Goal: Register for event/course

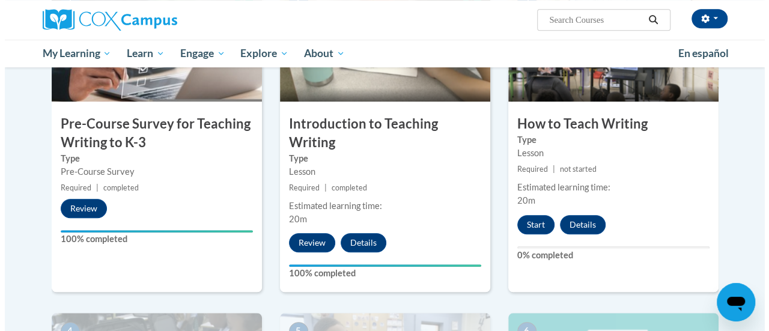
scroll to position [333, 0]
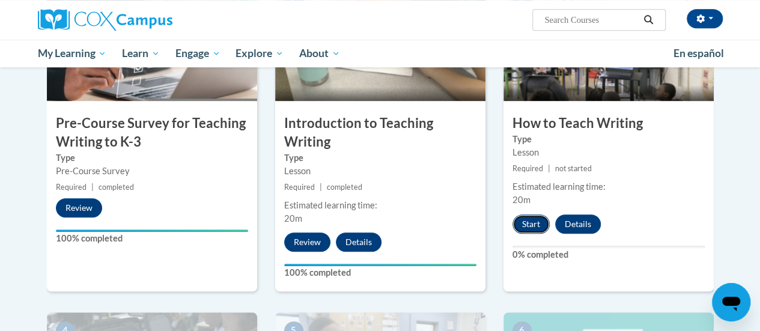
click at [535, 221] on button "Start" at bounding box center [531, 224] width 37 height 19
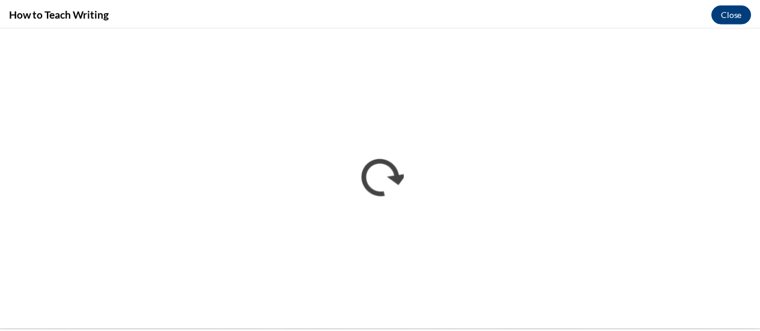
scroll to position [0, 0]
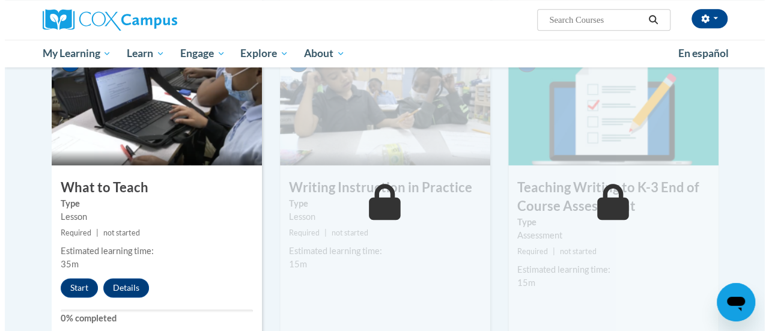
scroll to position [601, 0]
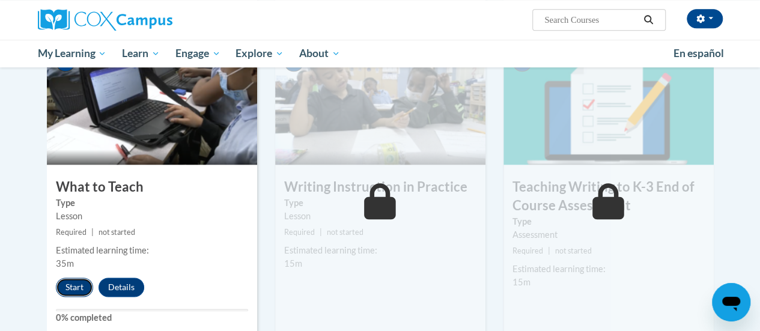
click at [83, 278] on button "Start" at bounding box center [74, 287] width 37 height 19
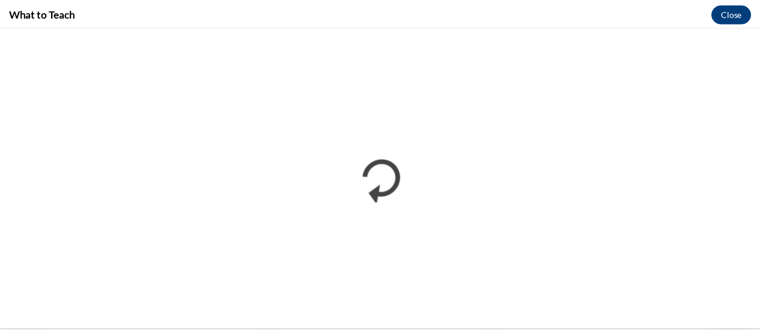
scroll to position [0, 0]
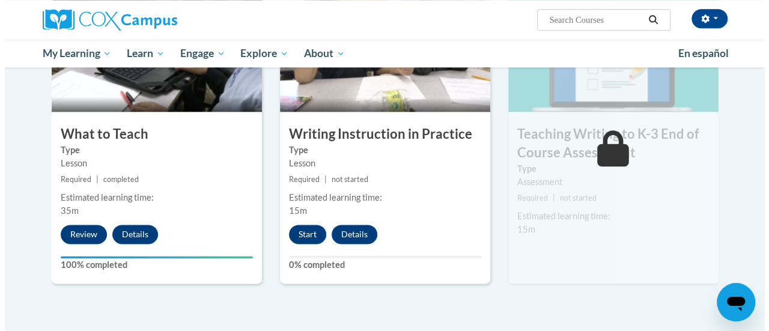
scroll to position [654, 0]
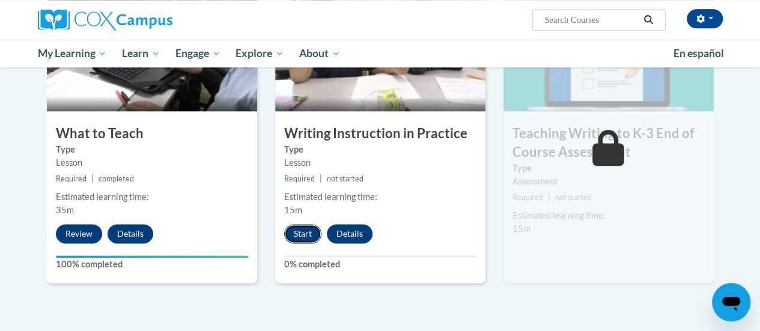
click at [304, 240] on button "Start" at bounding box center [302, 233] width 37 height 19
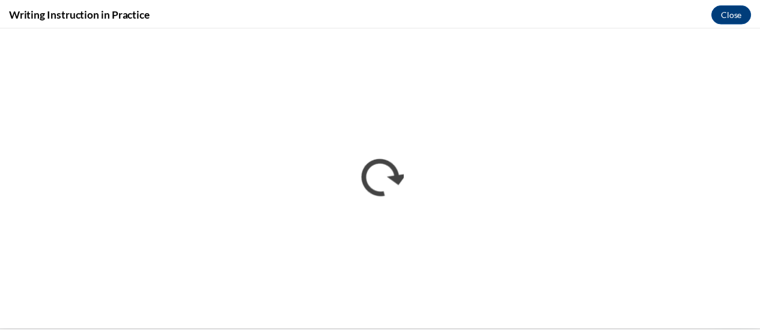
scroll to position [0, 0]
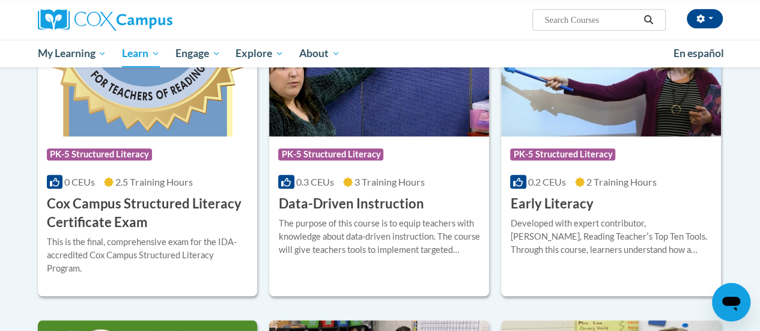
scroll to position [451, 0]
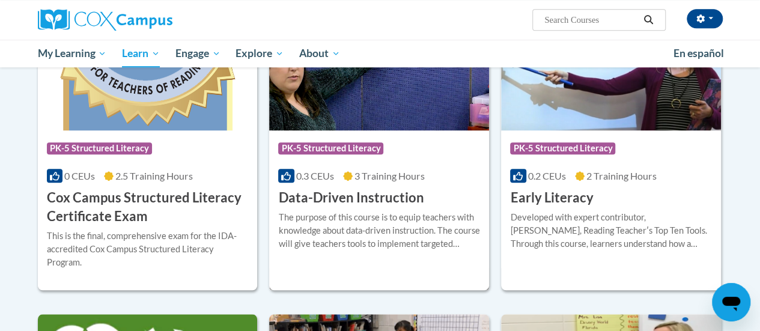
click at [345, 196] on h3 "Data-Driven Instruction" at bounding box center [350, 198] width 145 height 19
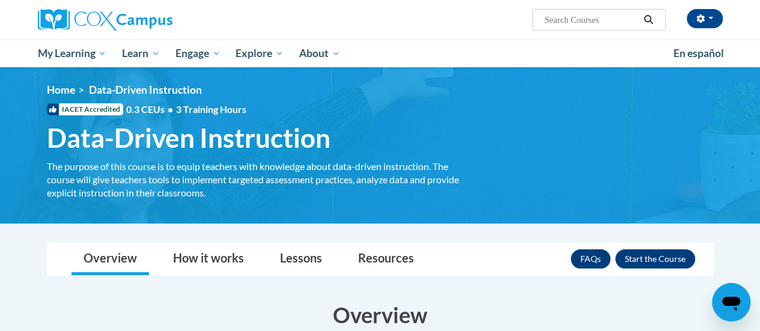
scroll to position [1, 0]
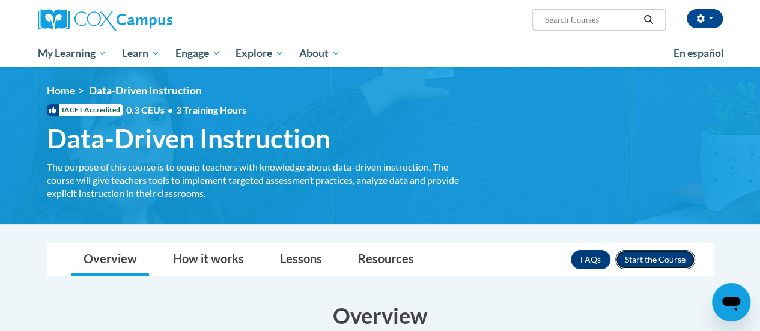
click at [650, 251] on button "Enroll" at bounding box center [655, 259] width 80 height 19
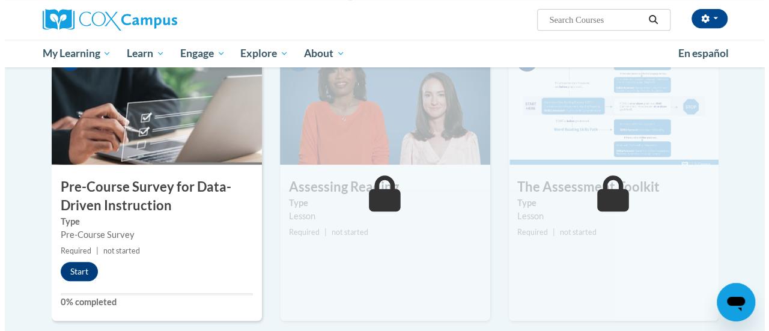
scroll to position [271, 0]
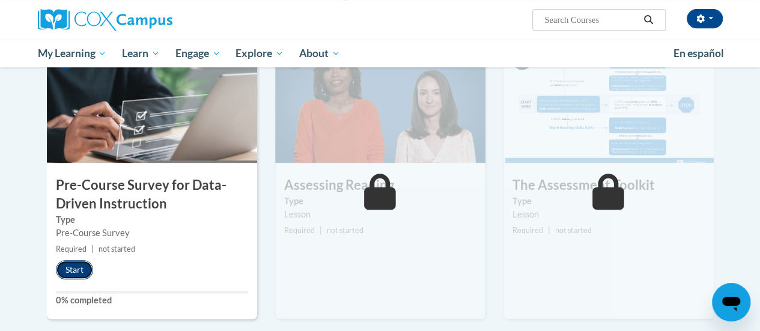
click at [61, 267] on button "Start" at bounding box center [74, 269] width 37 height 19
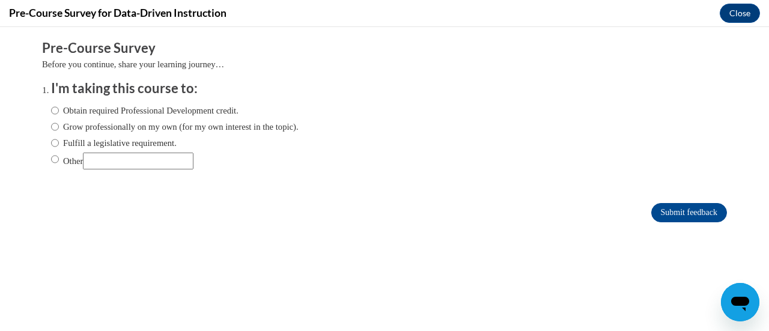
scroll to position [0, 0]
click at [67, 144] on label "Fulfill a legislative requirement." at bounding box center [114, 142] width 126 height 13
click at [59, 144] on input "Fulfill a legislative requirement." at bounding box center [55, 142] width 8 height 13
radio input "true"
click at [672, 212] on input "Submit feedback" at bounding box center [689, 212] width 76 height 19
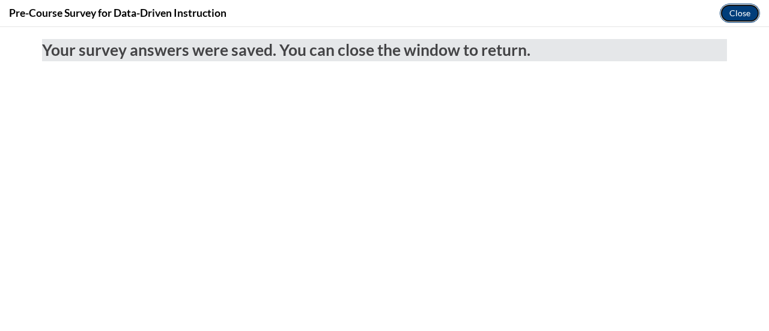
click at [744, 11] on button "Close" at bounding box center [740, 13] width 40 height 19
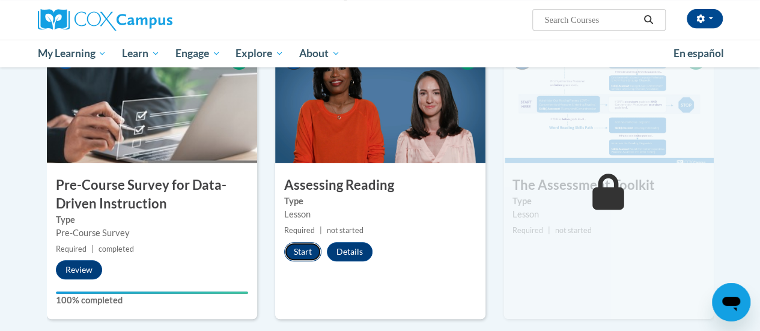
click at [305, 249] on button "Start" at bounding box center [302, 251] width 37 height 19
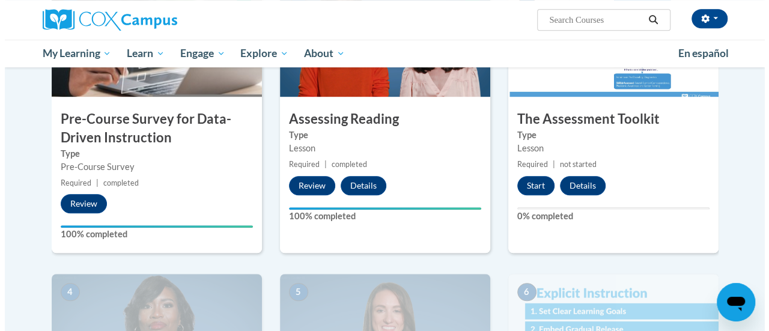
scroll to position [338, 0]
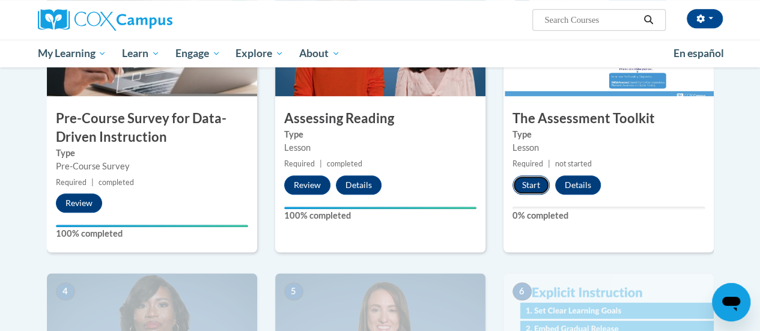
click at [539, 182] on button "Start" at bounding box center [531, 184] width 37 height 19
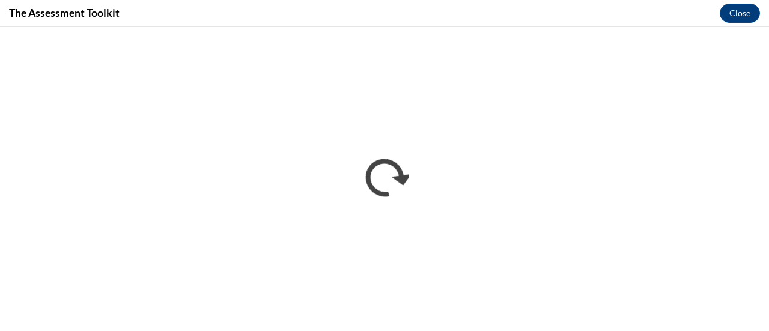
scroll to position [0, 0]
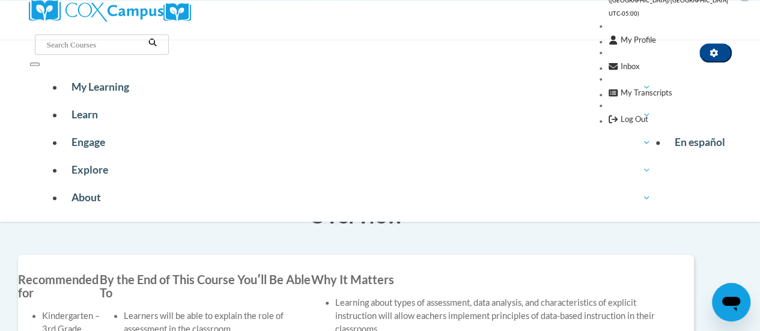
scroll to position [279, 0]
